Goal: Find specific page/section: Find specific page/section

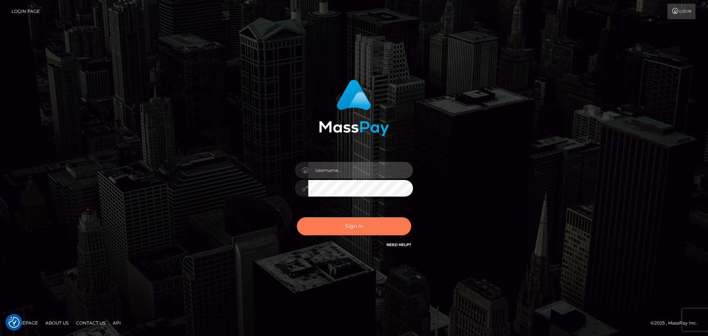
type input "Bedis"
click at [356, 226] on button "Sign in" at bounding box center [354, 226] width 114 height 18
type input "Bedis"
click at [374, 221] on button "Sign in" at bounding box center [354, 226] width 114 height 18
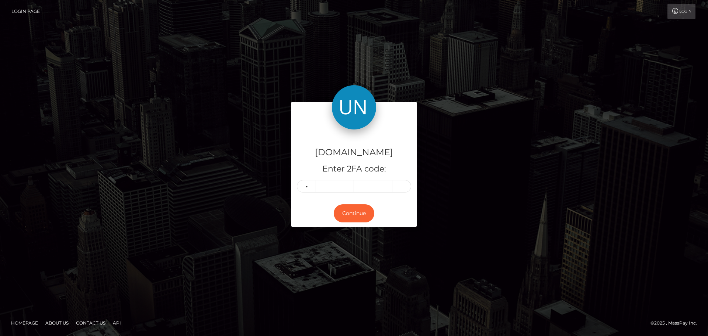
type input "5"
type input "6"
type input "8"
type input "4"
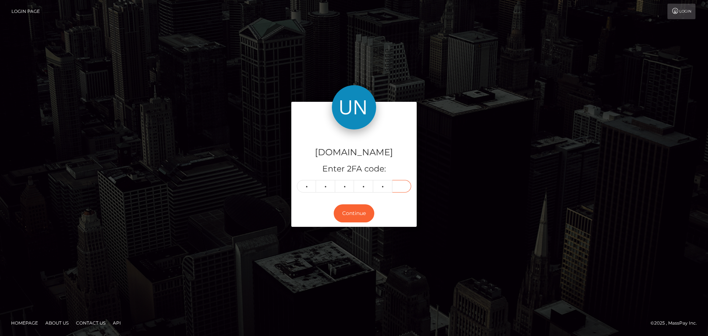
type input "4"
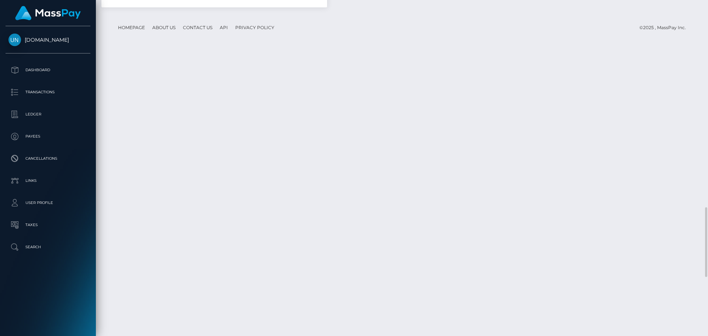
scroll to position [1217, 0]
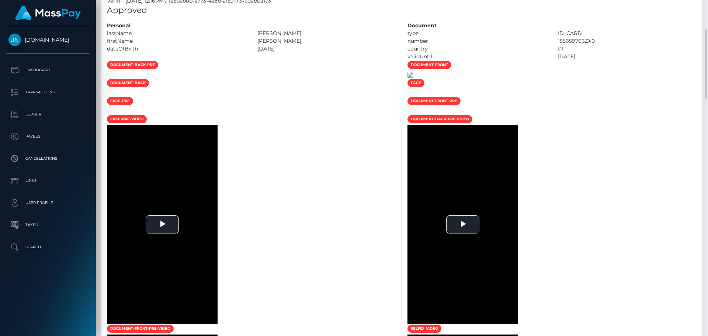
scroll to position [61, 0]
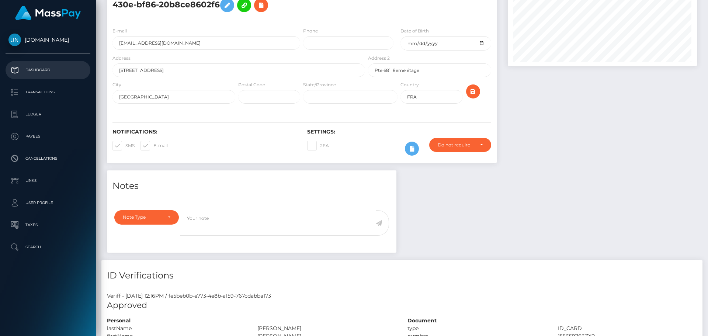
click at [55, 74] on p "Dashboard" at bounding box center [47, 70] width 79 height 11
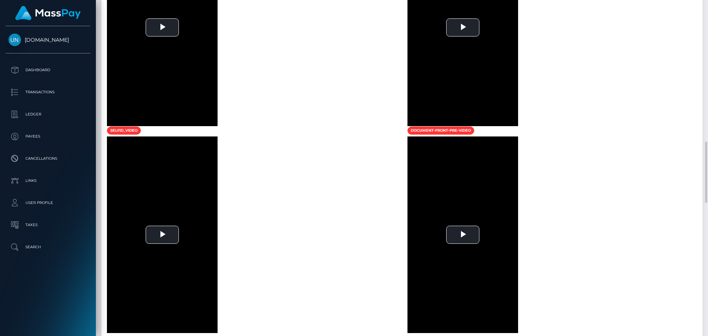
scroll to position [516, 0]
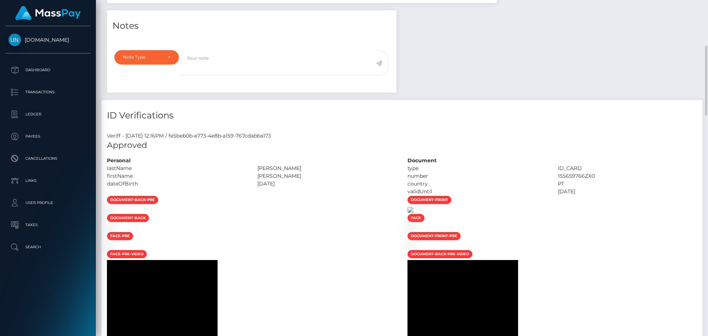
scroll to position [295, 0]
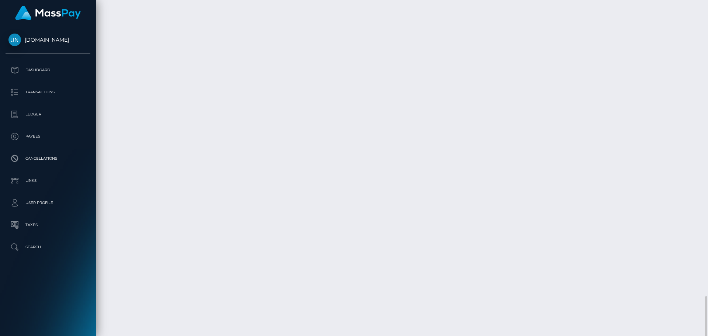
scroll to position [1319, 0]
